Goal: Transaction & Acquisition: Register for event/course

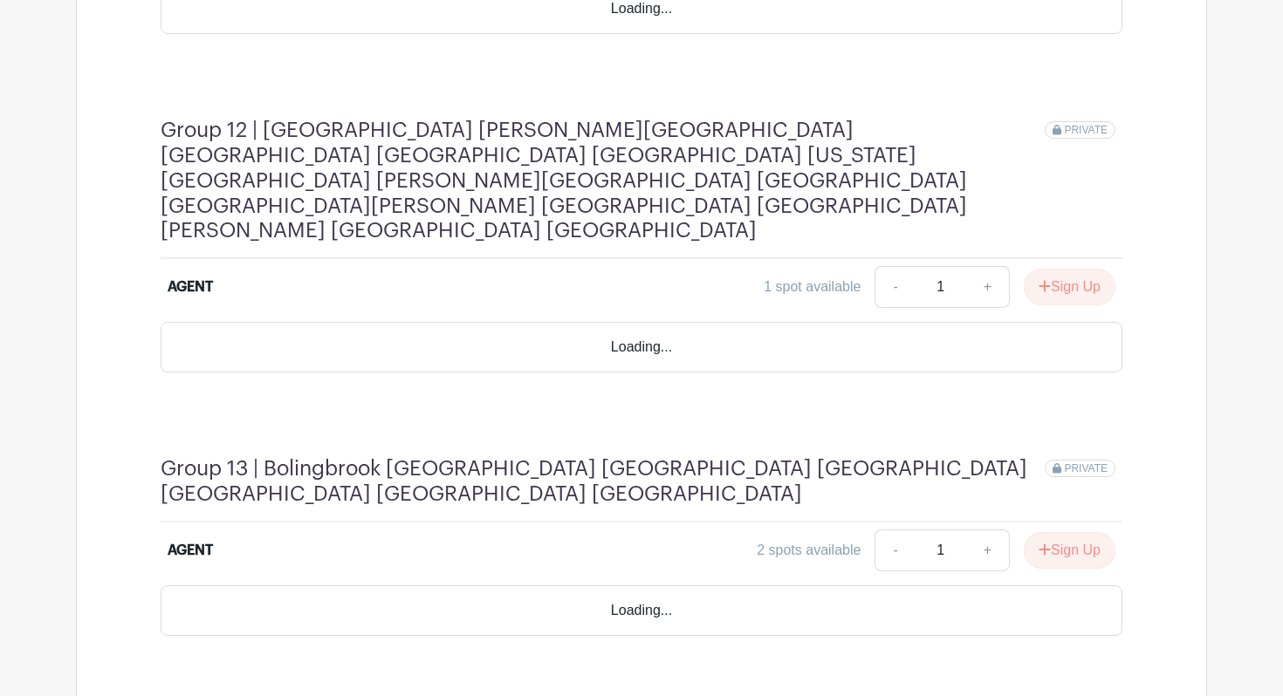
scroll to position [4643, 0]
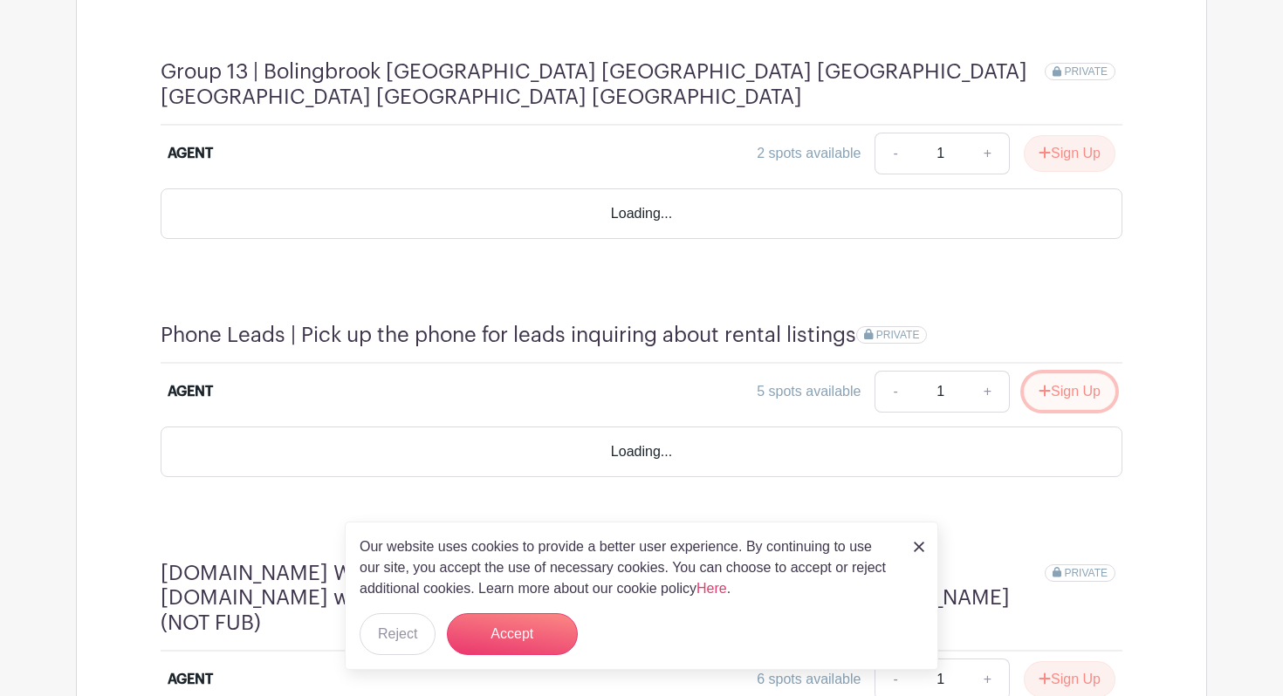
click at [1041, 384] on icon "submit" at bounding box center [1044, 391] width 12 height 14
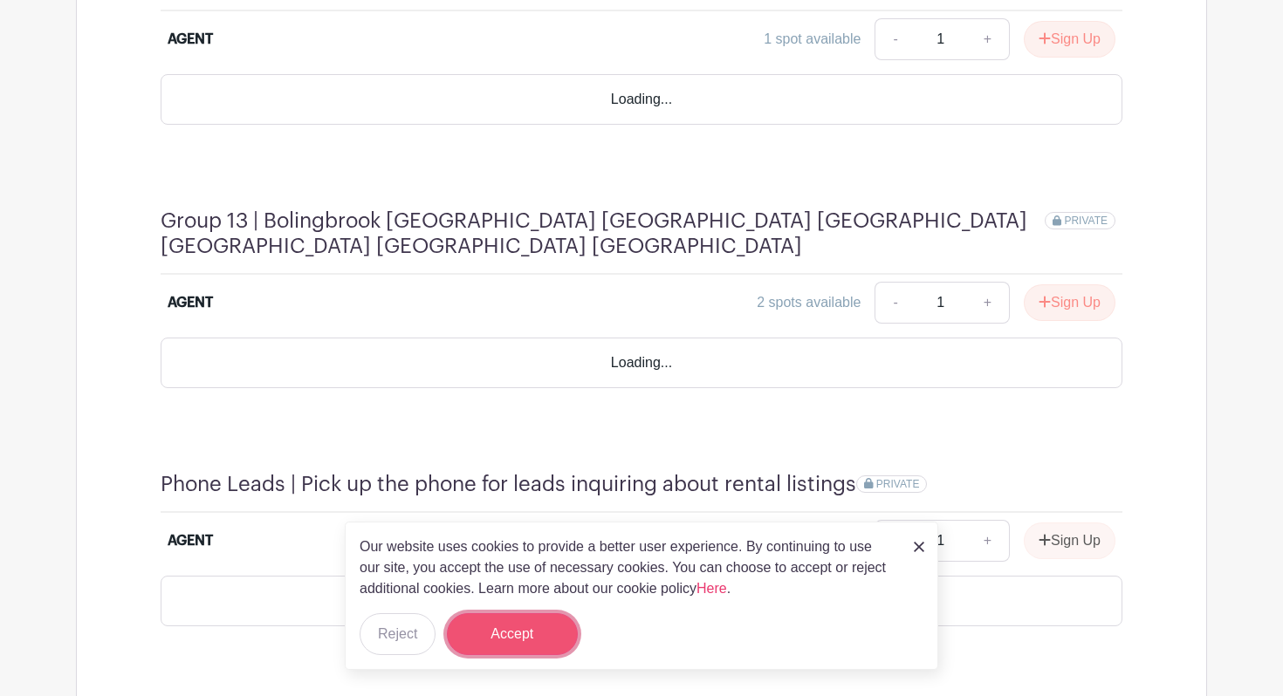
click at [505, 632] on button "Accept" at bounding box center [512, 634] width 131 height 42
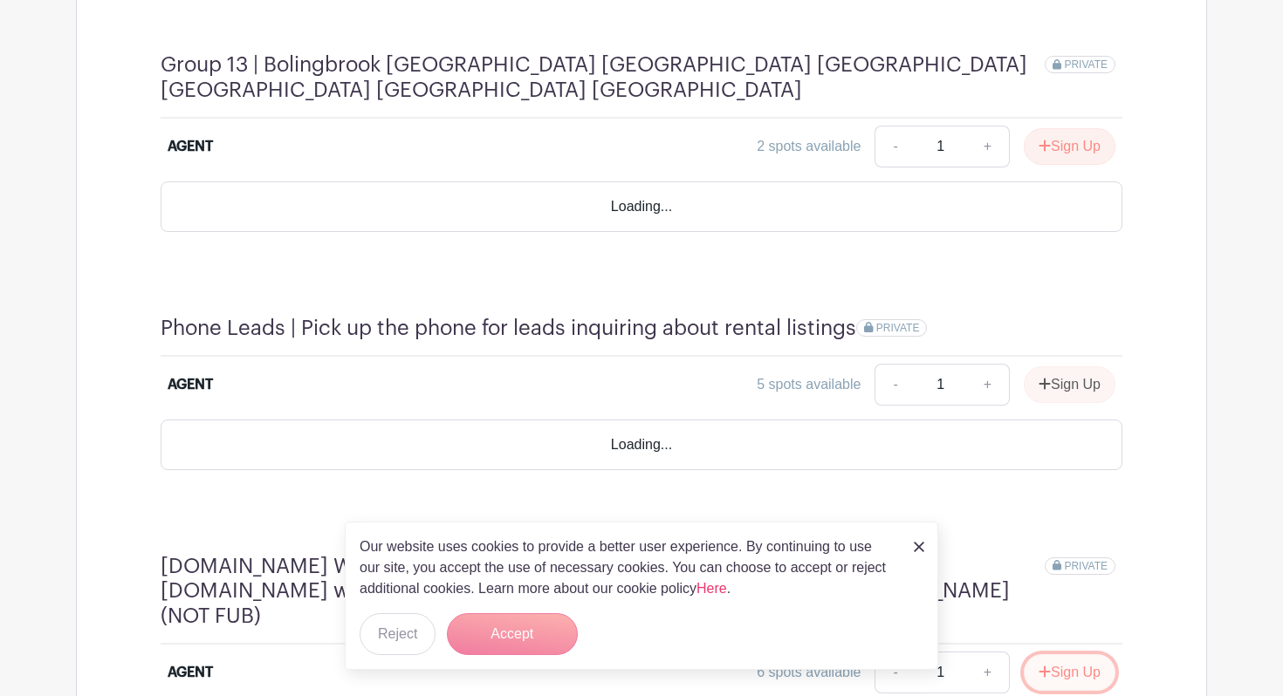
click at [1039, 667] on icon "submit" at bounding box center [1044, 672] width 11 height 11
click at [516, 628] on form "Accept" at bounding box center [512, 634] width 131 height 42
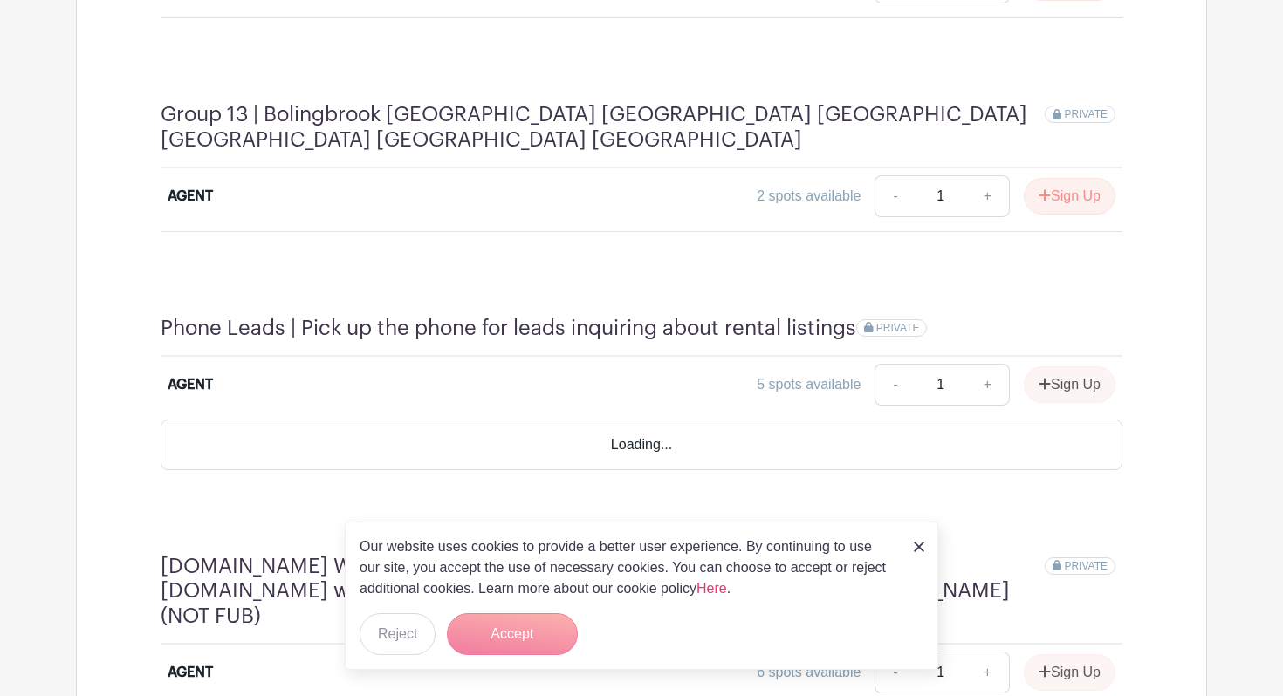
scroll to position [3943, 0]
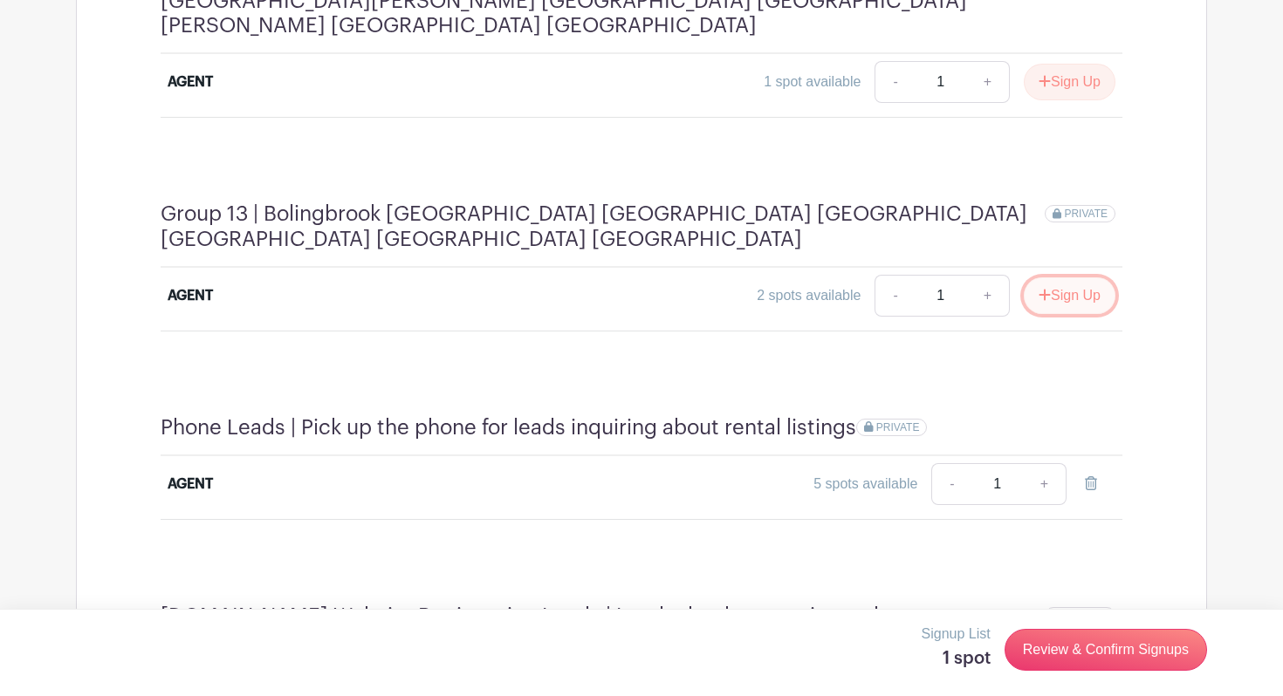
click at [1059, 277] on button "Sign Up" at bounding box center [1069, 295] width 92 height 37
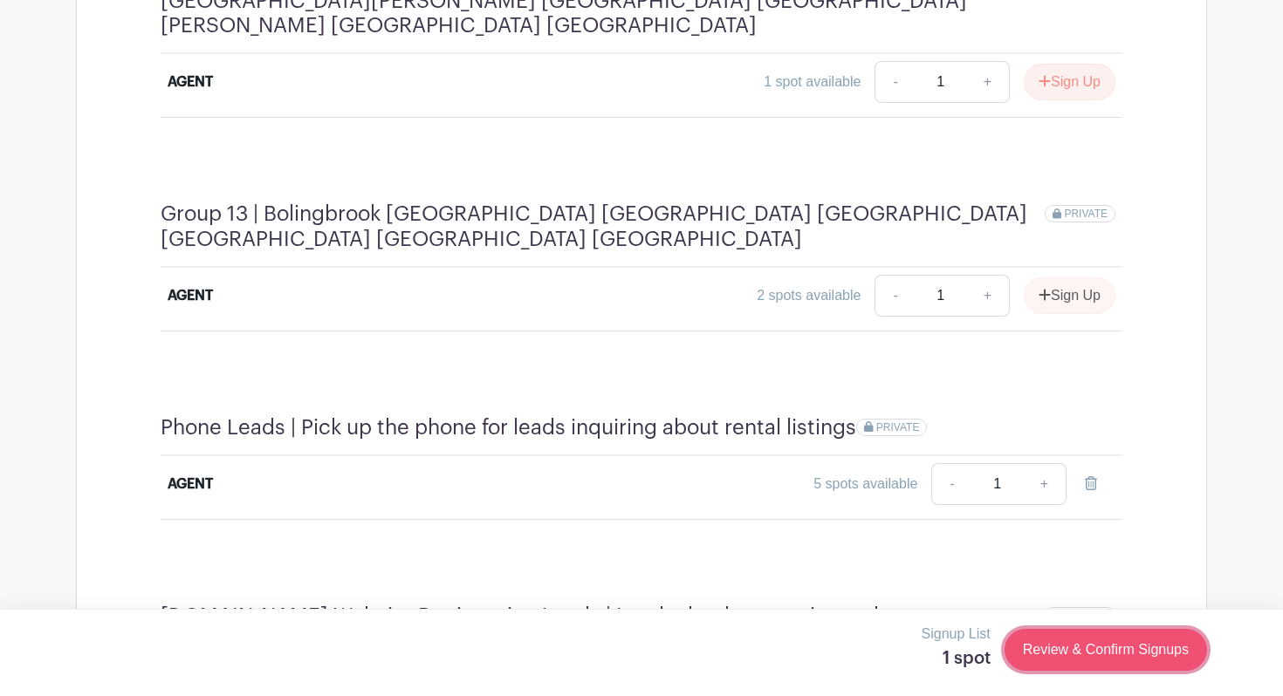
click at [1071, 654] on link "Review & Confirm Signups" at bounding box center [1105, 650] width 202 height 42
click at [1064, 643] on link "Review & Confirm Signups" at bounding box center [1105, 650] width 202 height 42
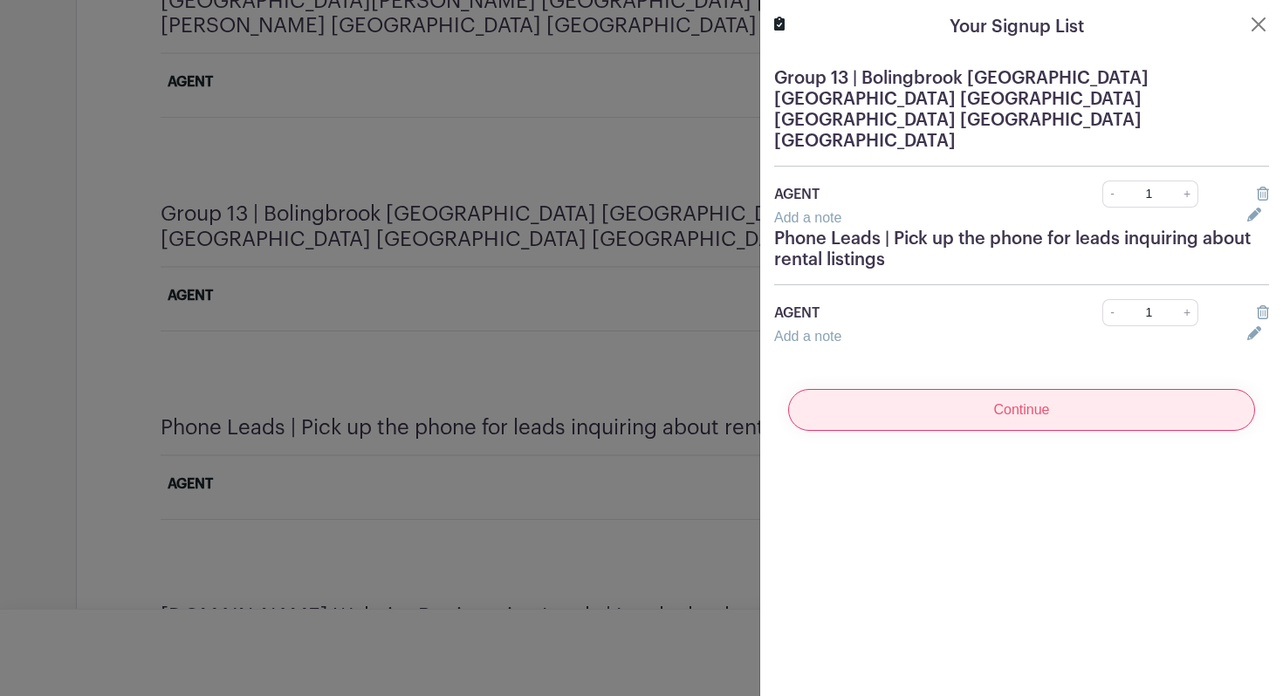
click at [1022, 389] on input "Continue" at bounding box center [1021, 410] width 467 height 42
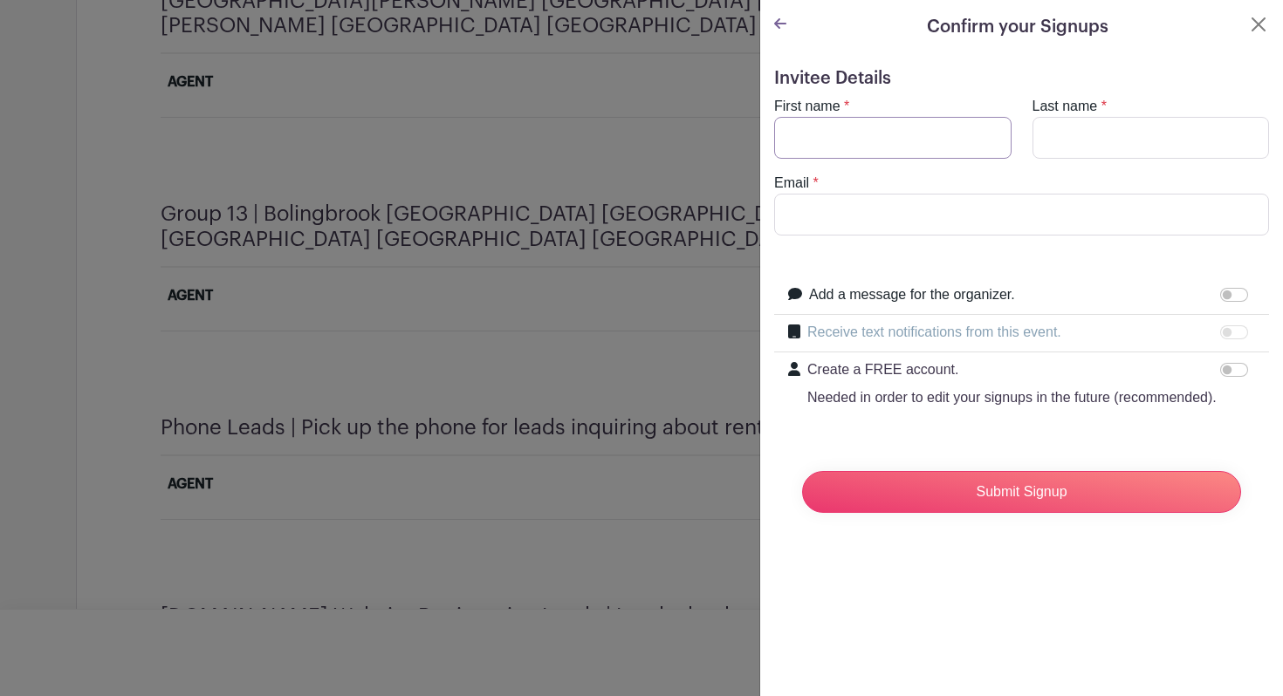
click at [875, 131] on input "First name" at bounding box center [892, 138] width 237 height 42
type input "[PERSON_NAME]"
type input "garfield"
drag, startPoint x: 968, startPoint y: 214, endPoint x: 826, endPoint y: 219, distance: 141.4
click at [826, 219] on input "[EMAIL_ADDRESS][DOMAIN_NAME]" at bounding box center [1021, 215] width 495 height 42
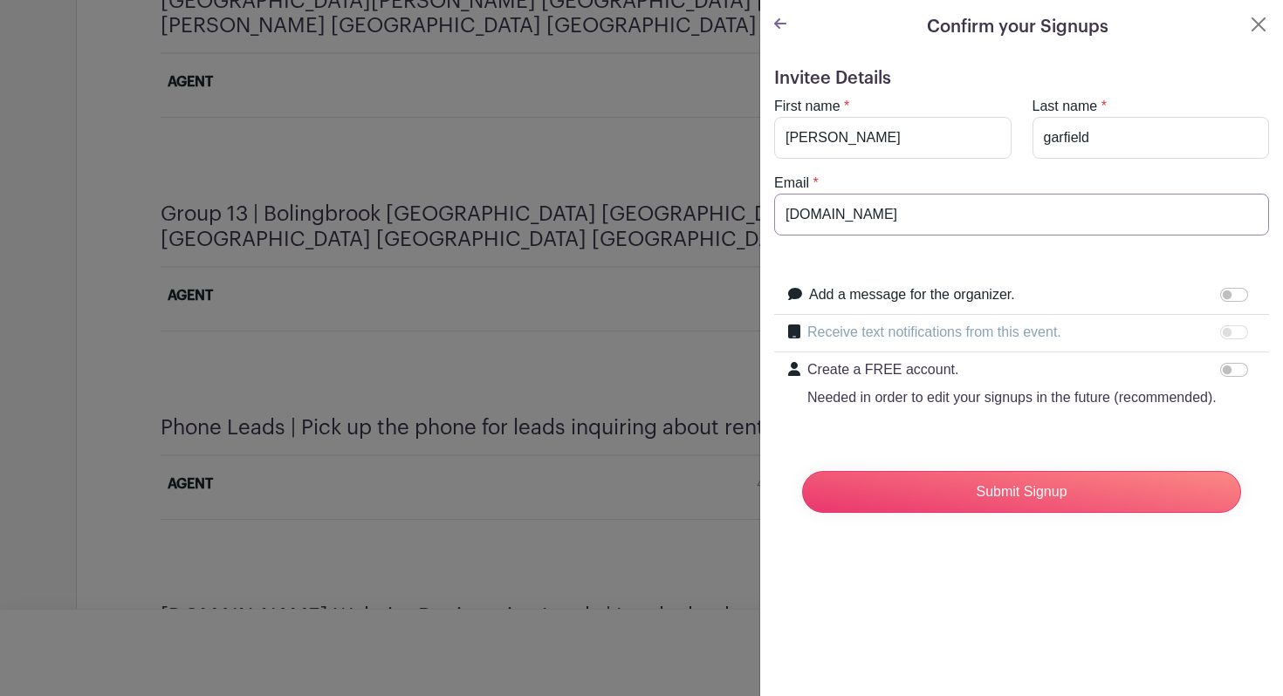
type input "[PERSON_NAME][EMAIL_ADDRESS][DOMAIN_NAME]"
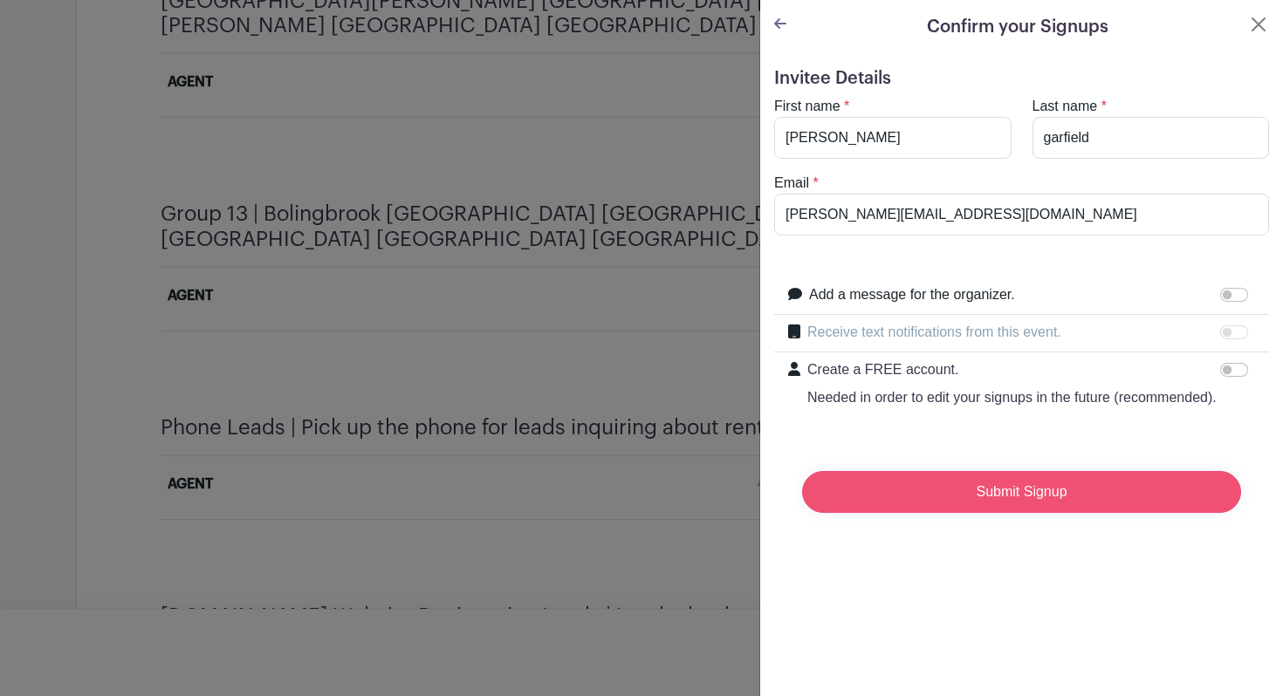
click at [914, 507] on input "Submit Signup" at bounding box center [1021, 492] width 439 height 42
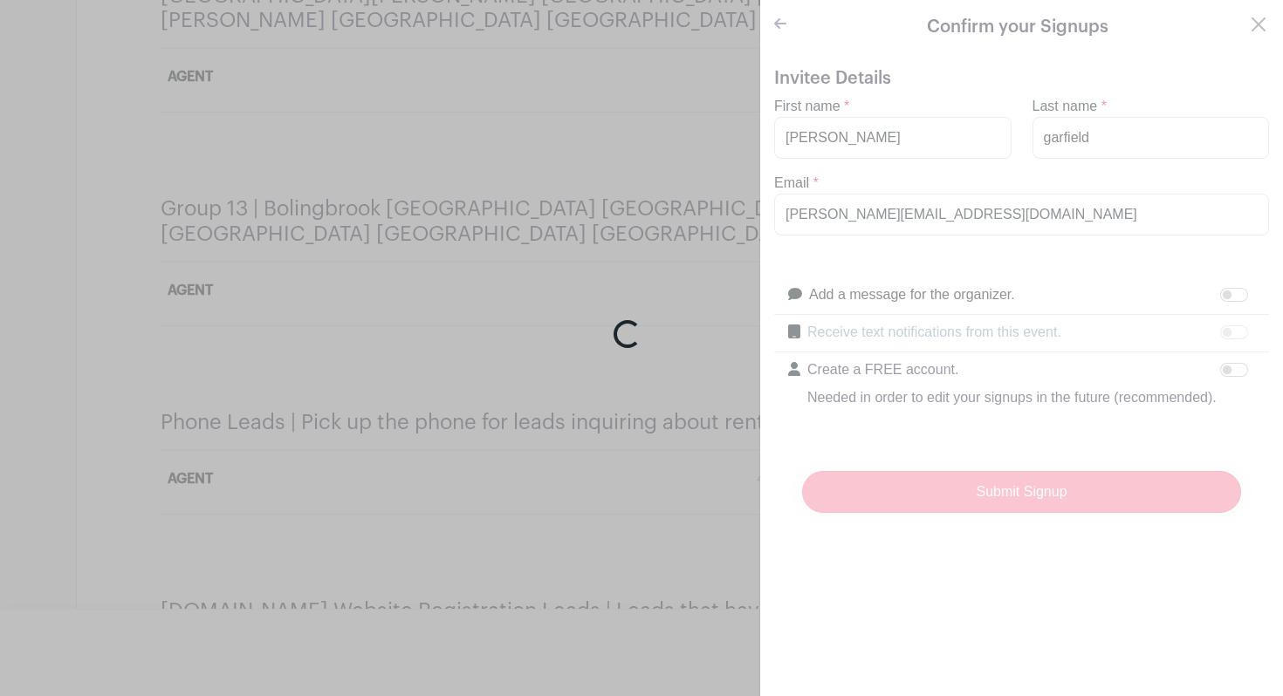
scroll to position [3943, 0]
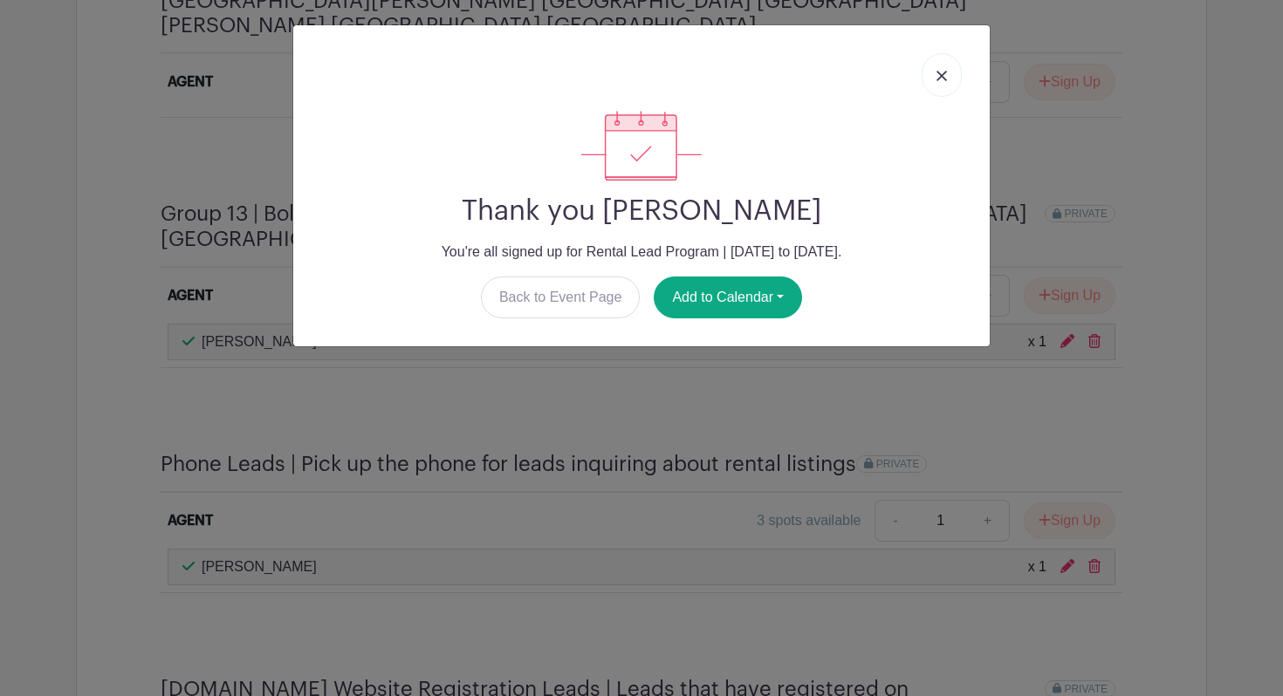
click at [940, 78] on img at bounding box center [941, 76] width 10 height 10
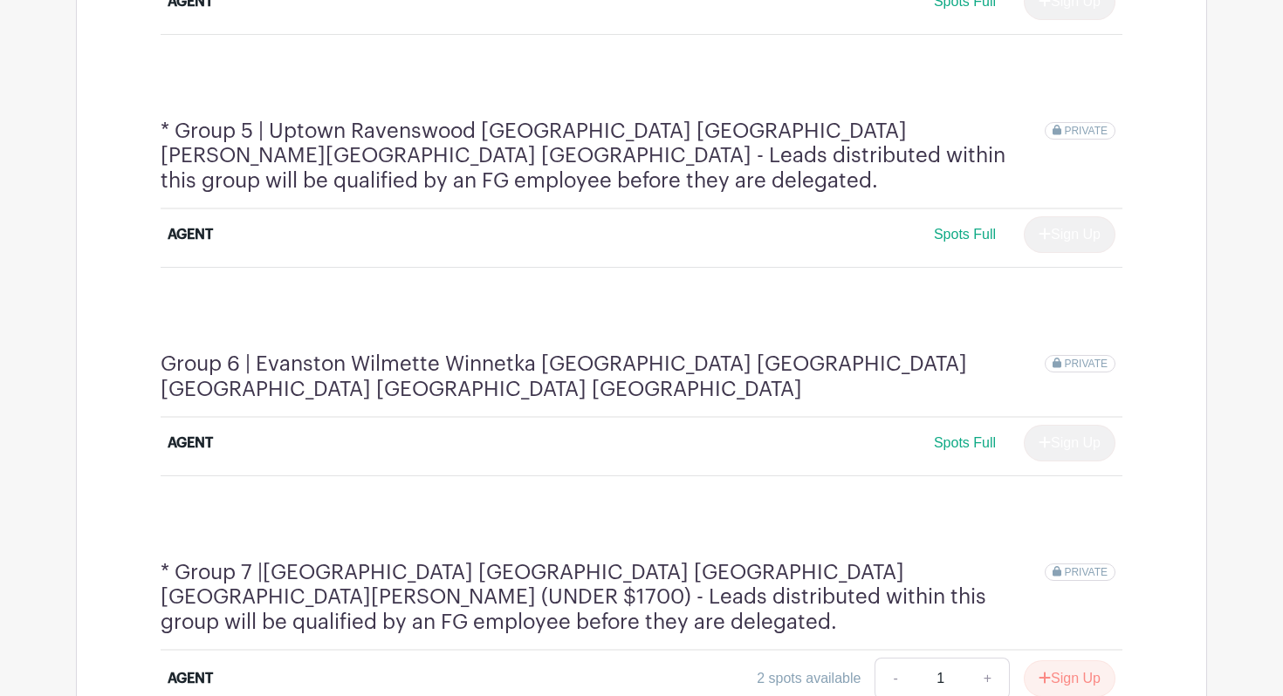
scroll to position [1933, 0]
click at [1038, 669] on icon "submit" at bounding box center [1044, 676] width 12 height 14
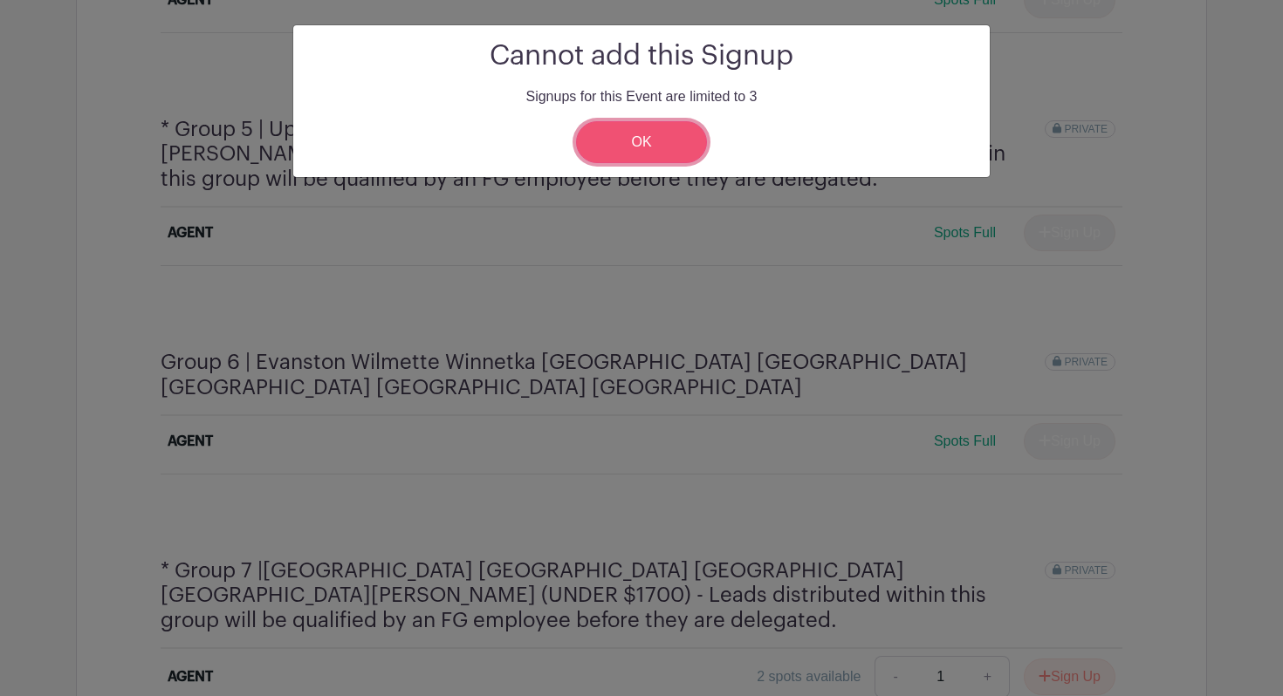
click at [647, 147] on link "OK" at bounding box center [641, 142] width 131 height 42
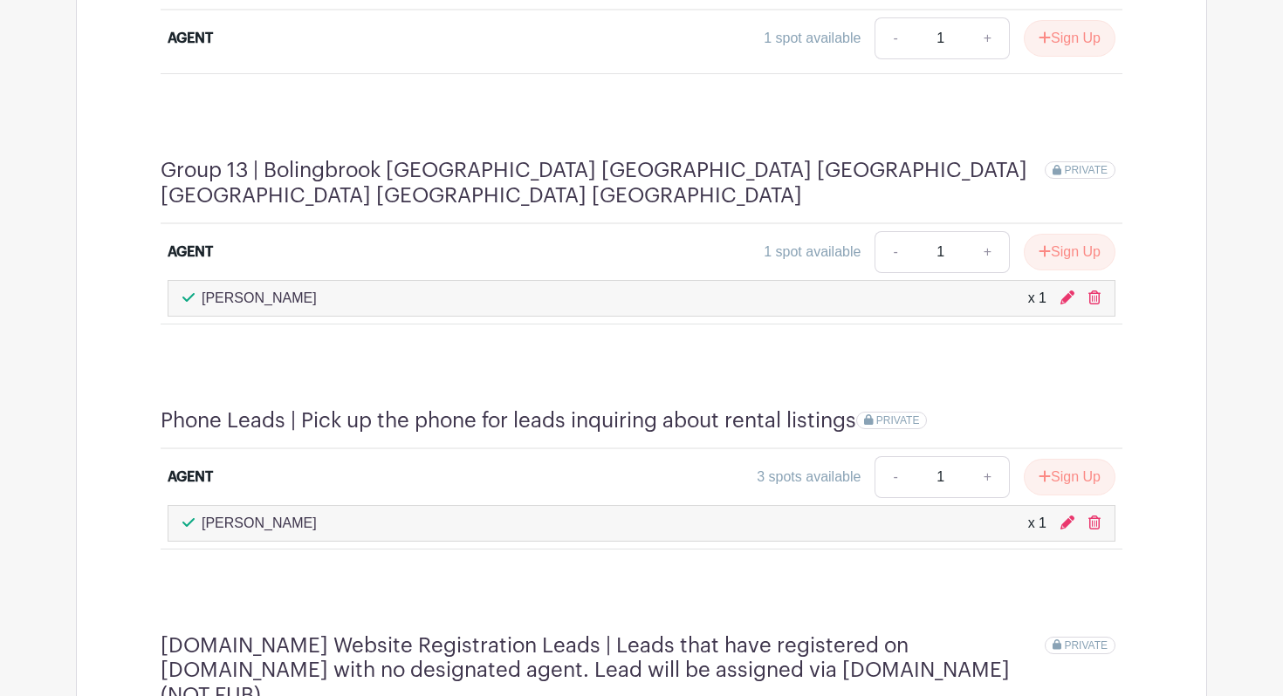
scroll to position [3983, 0]
click at [1043, 468] on icon "submit" at bounding box center [1044, 475] width 12 height 14
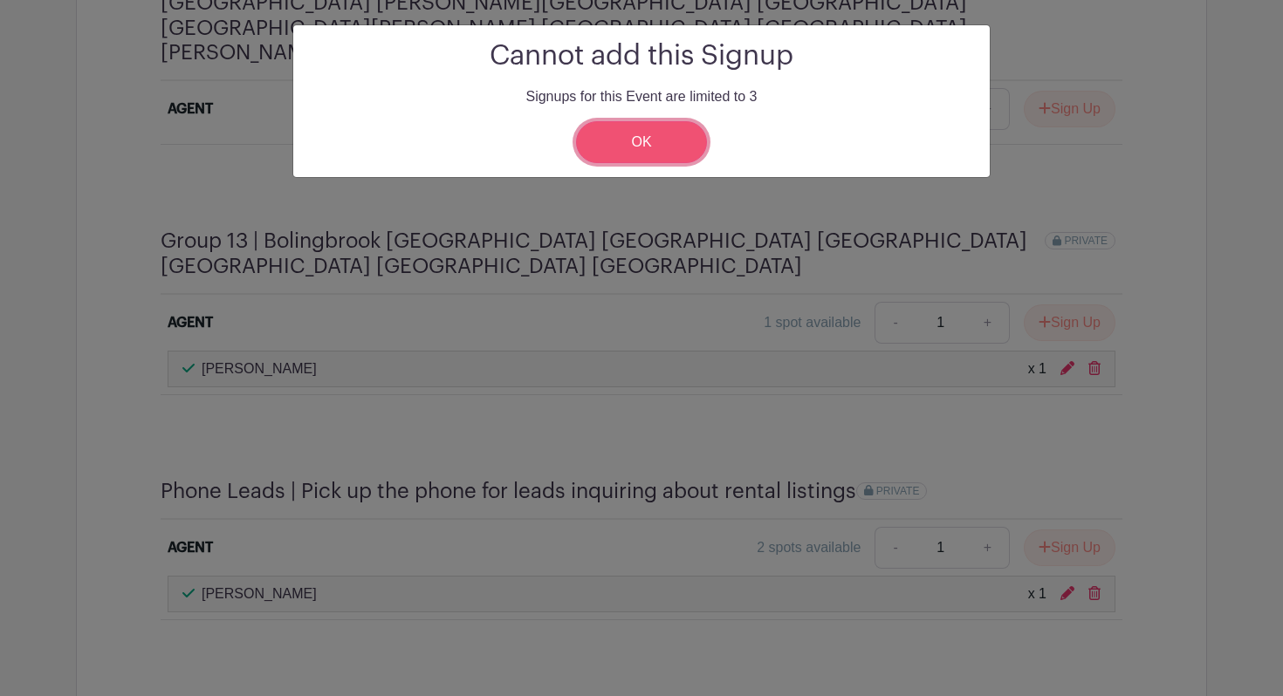
click at [659, 140] on link "OK" at bounding box center [641, 142] width 131 height 42
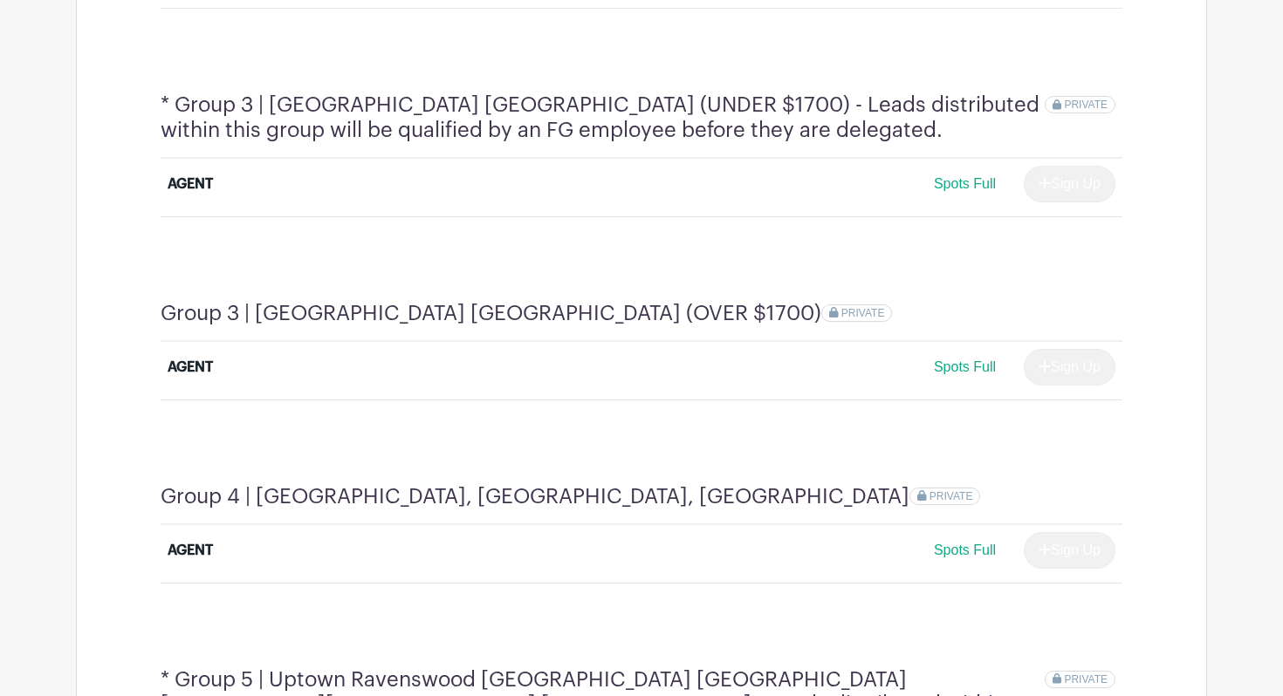
scroll to position [1377, 0]
